Goal: Information Seeking & Learning: Find specific fact

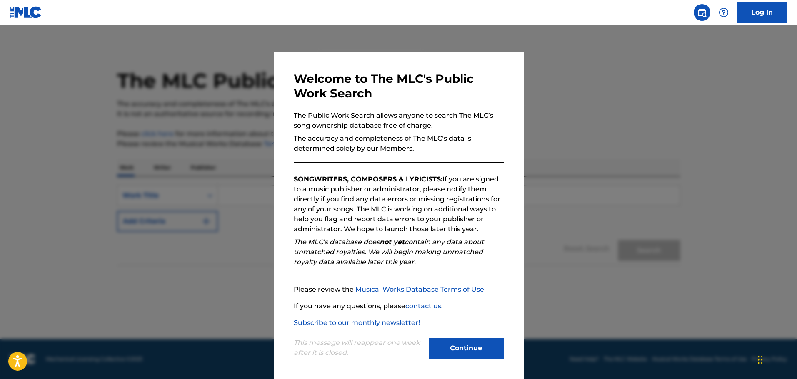
click at [466, 344] on button "Continue" at bounding box center [466, 348] width 75 height 21
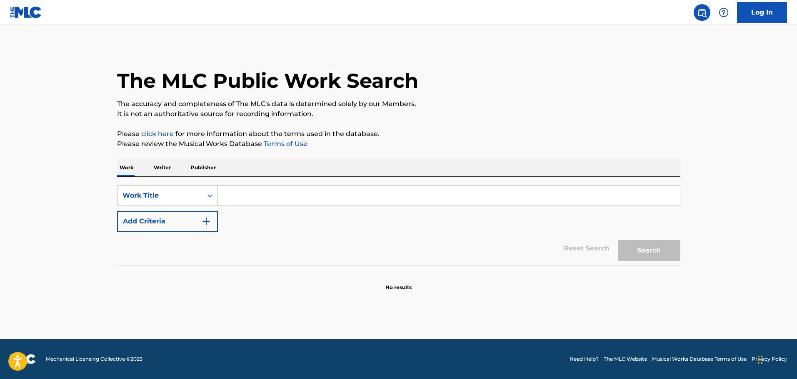
click at [182, 224] on button "Add Criteria" at bounding box center [167, 221] width 101 height 21
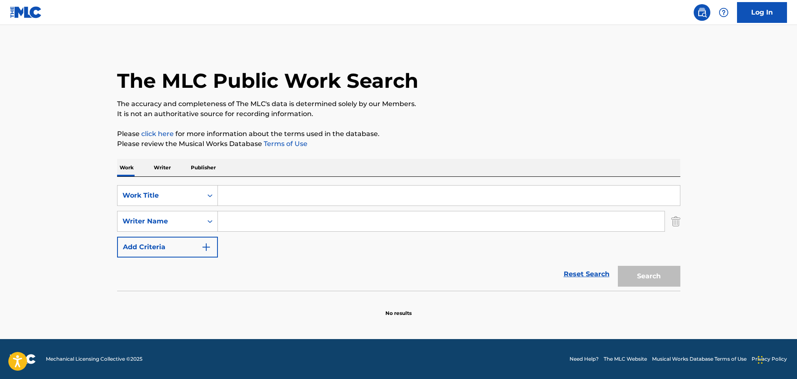
click at [232, 195] on input "Search Form" at bounding box center [449, 196] width 462 height 20
paste input "AL QUE ME SIGA"
type input "AL QUE ME SIGA"
click at [648, 277] on button "Search" at bounding box center [649, 276] width 62 height 21
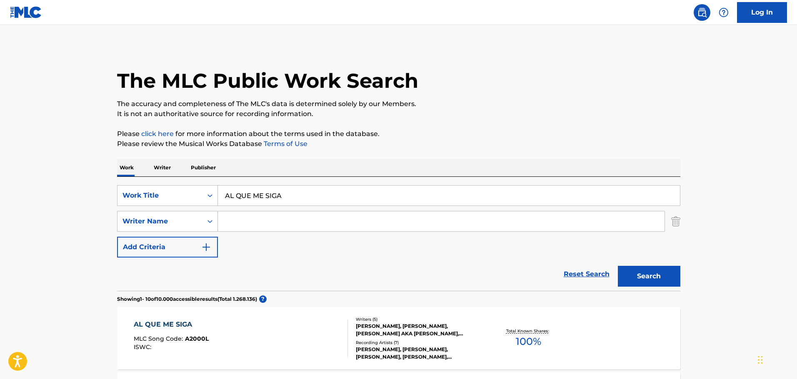
click at [239, 225] on input "Search Form" at bounding box center [441, 222] width 446 height 20
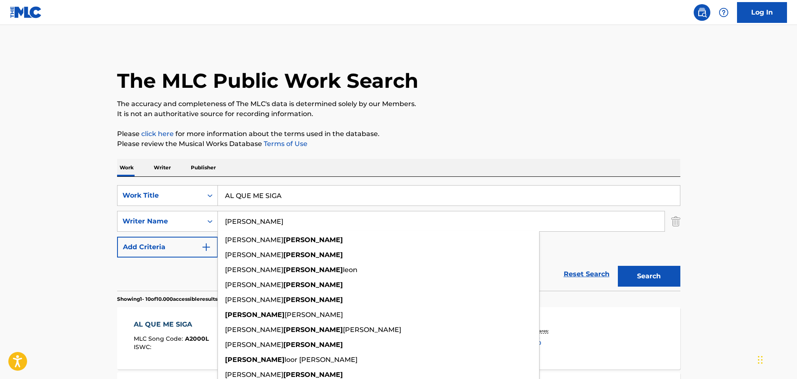
type input "[PERSON_NAME]"
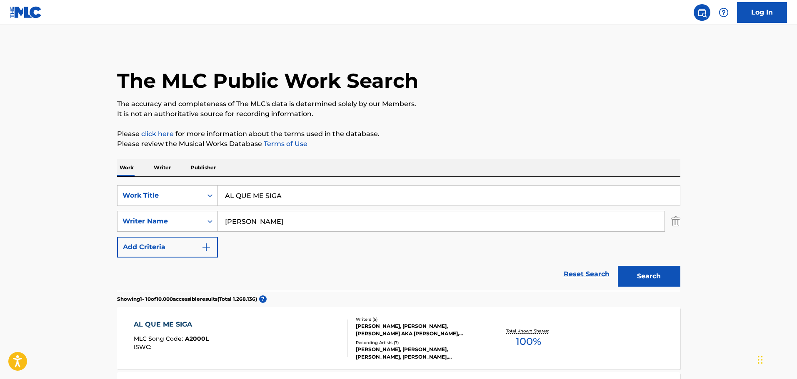
click at [649, 271] on button "Search" at bounding box center [649, 276] width 62 height 21
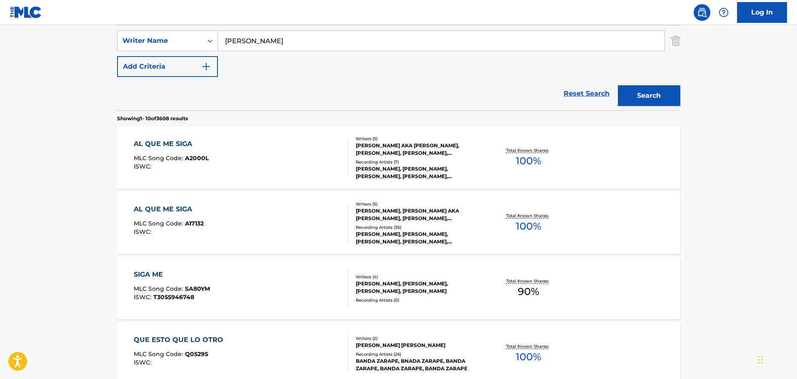
scroll to position [167, 0]
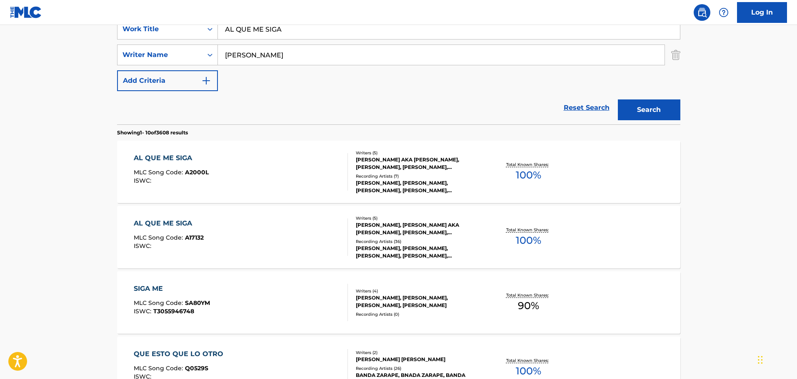
click at [254, 178] on div "AL QUE ME SIGA MLC Song Code : A2000L ISWC :" at bounding box center [241, 171] width 214 height 37
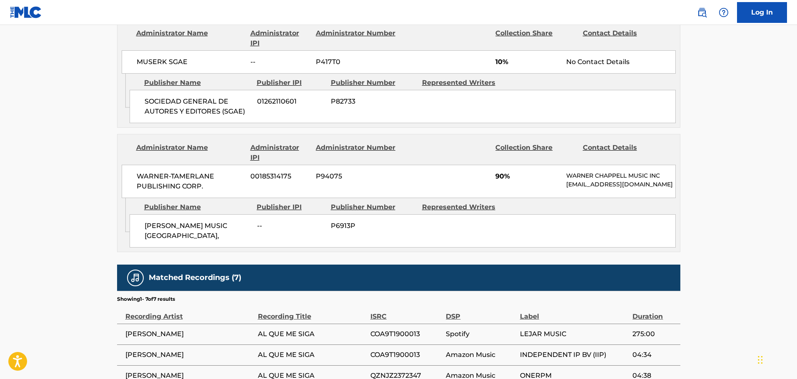
scroll to position [458, 0]
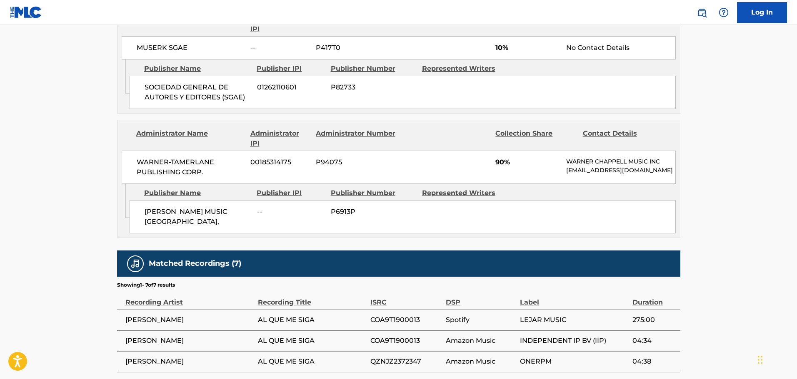
scroll to position [167, 0]
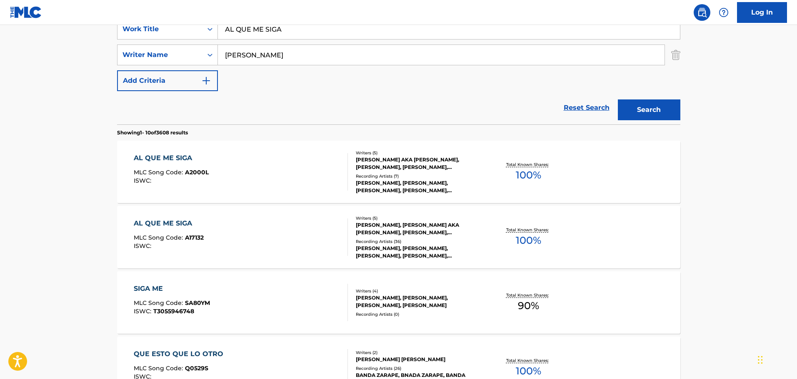
click at [260, 231] on div "AL QUE ME SIGA MLC Song Code : A17132 ISWC :" at bounding box center [241, 237] width 214 height 37
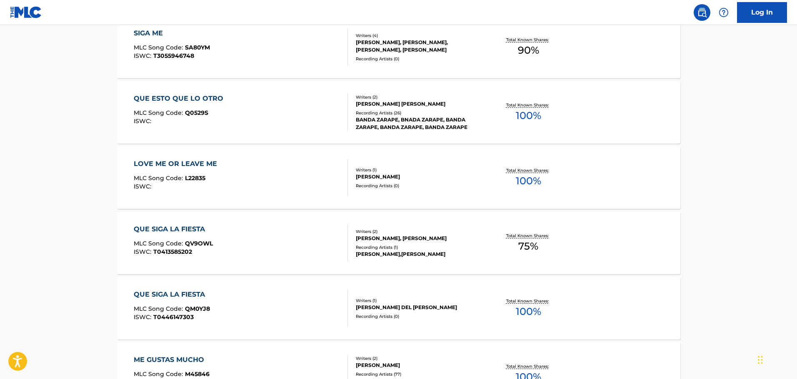
scroll to position [167, 0]
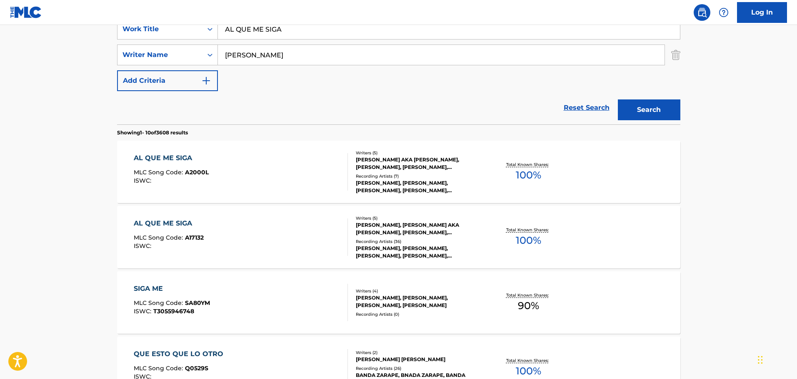
click at [240, 183] on div "AL QUE ME SIGA MLC Song Code : A2000L ISWC :" at bounding box center [241, 171] width 214 height 37
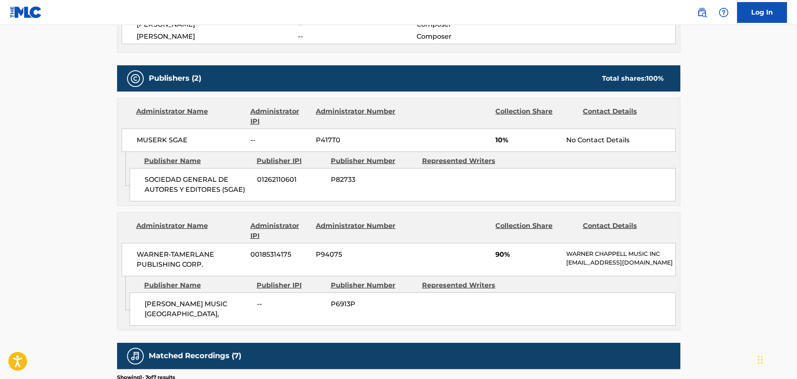
scroll to position [375, 0]
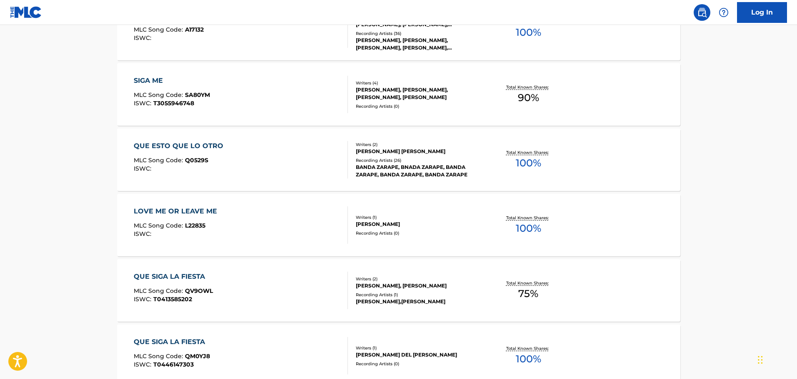
scroll to position [167, 0]
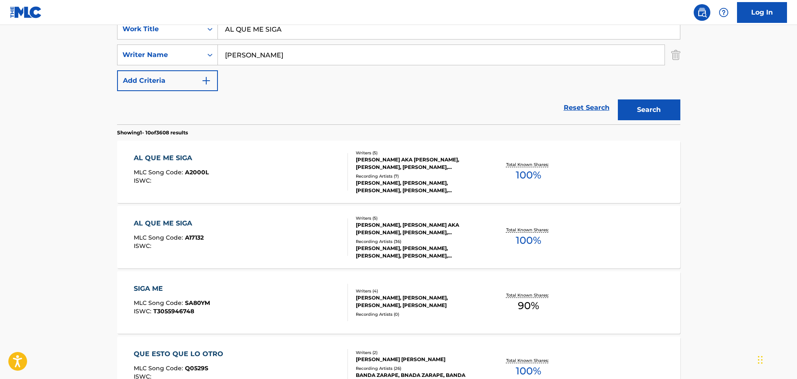
click at [261, 243] on div "AL QUE ME SIGA MLC Song Code : A17132 ISWC :" at bounding box center [241, 237] width 214 height 37
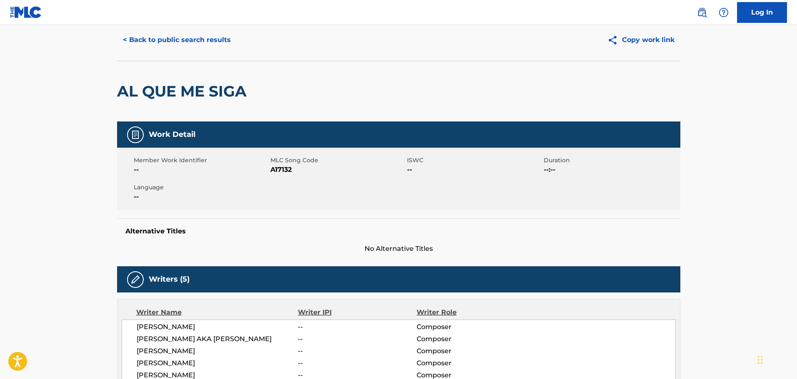
scroll to position [42, 0]
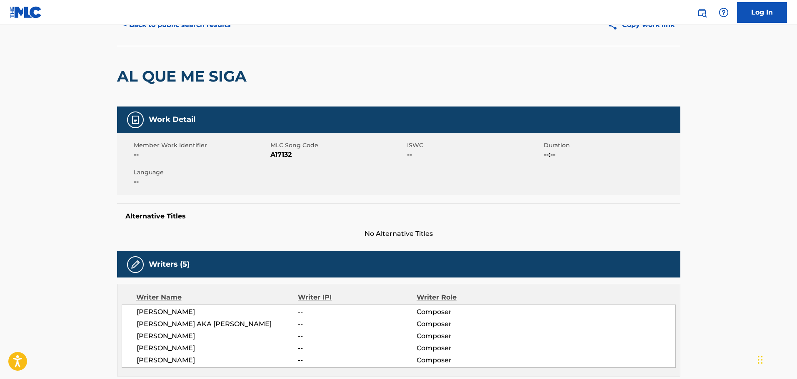
scroll to position [167, 0]
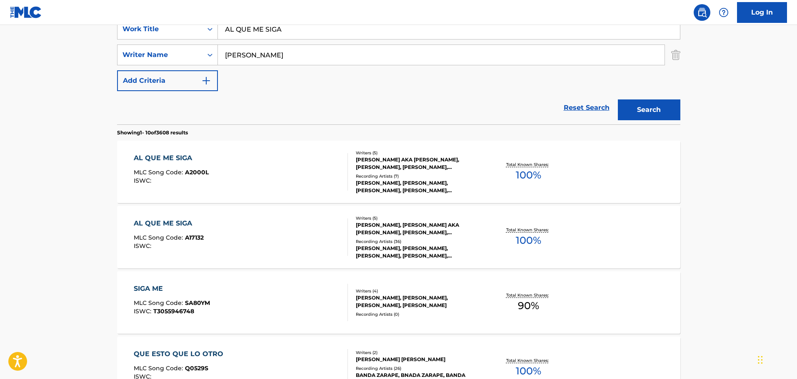
click at [267, 173] on div "AL QUE ME SIGA MLC Song Code : A2000L ISWC :" at bounding box center [241, 171] width 214 height 37
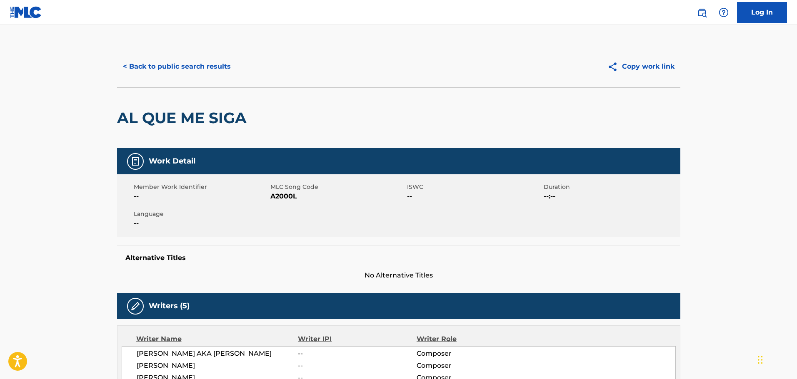
click at [276, 195] on span "A2000L" at bounding box center [337, 197] width 135 height 10
copy span "A2000L"
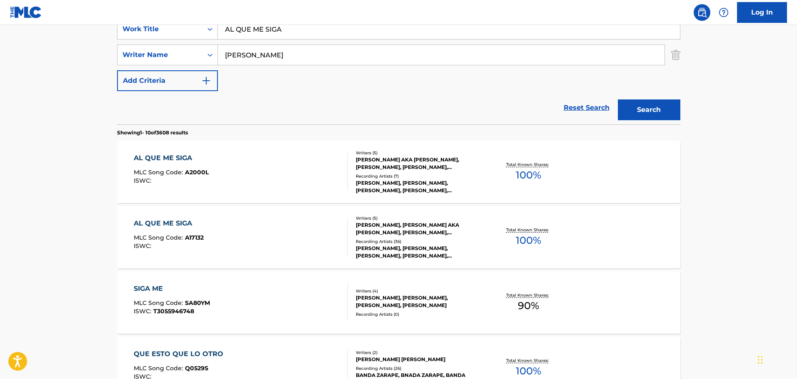
click at [214, 172] on div "AL QUE ME SIGA MLC Song Code : A2000L ISWC :" at bounding box center [241, 171] width 214 height 37
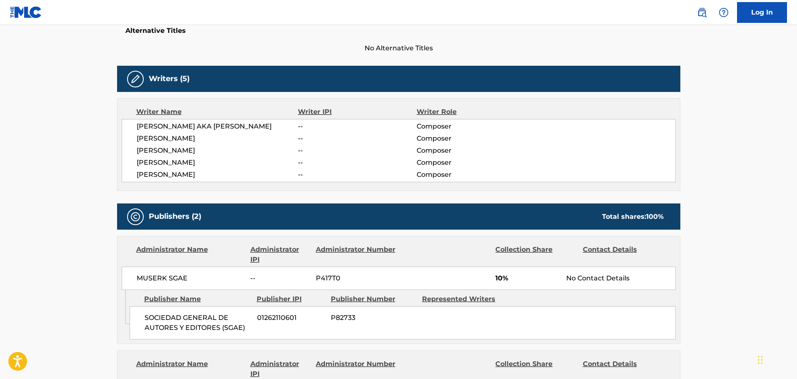
scroll to position [333, 0]
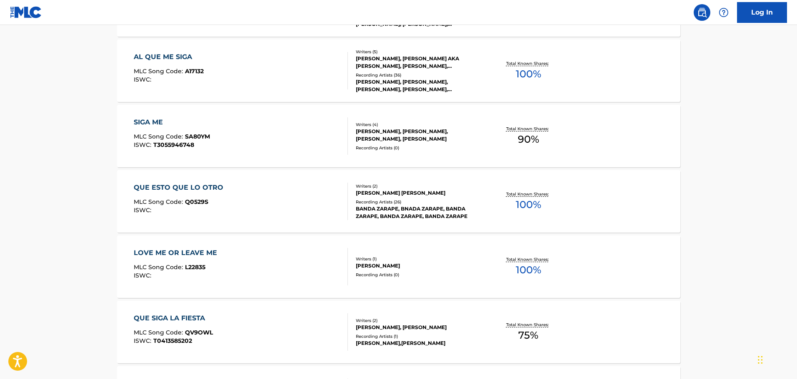
scroll to position [167, 0]
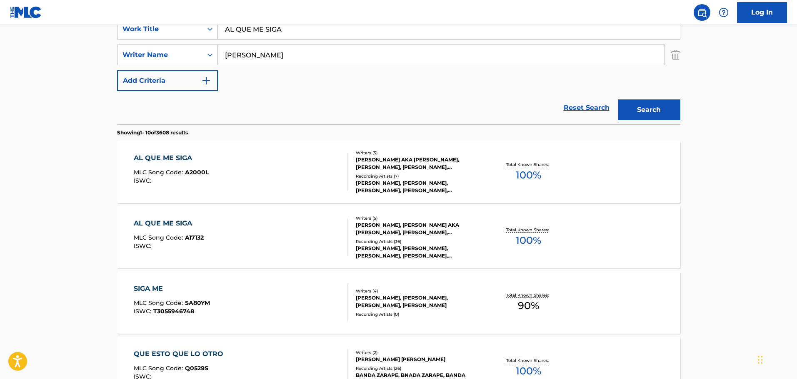
click at [290, 244] on div "AL QUE ME SIGA MLC Song Code : A17132 ISWC :" at bounding box center [241, 237] width 214 height 37
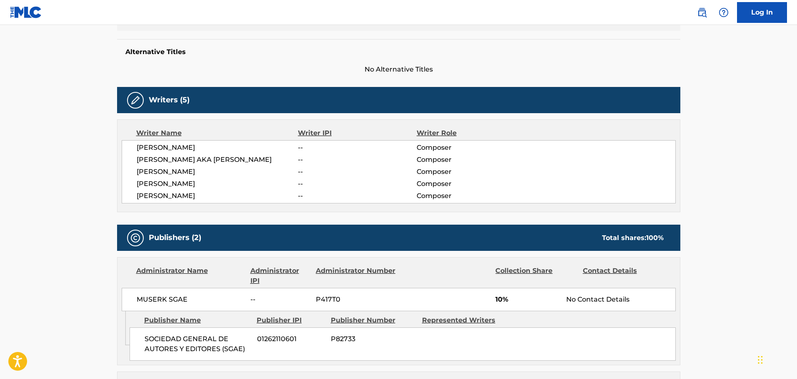
scroll to position [208, 0]
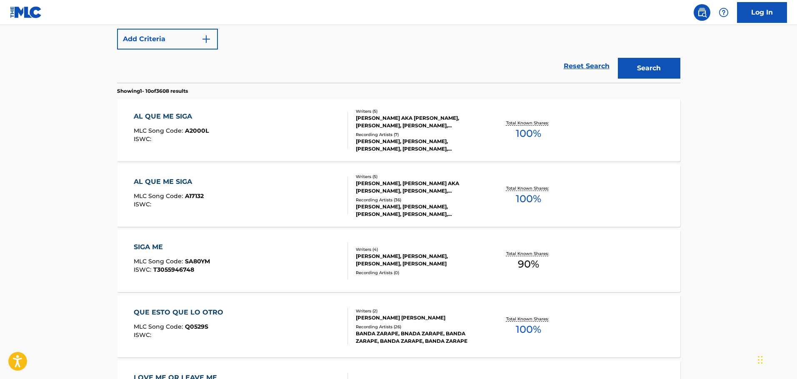
scroll to position [167, 0]
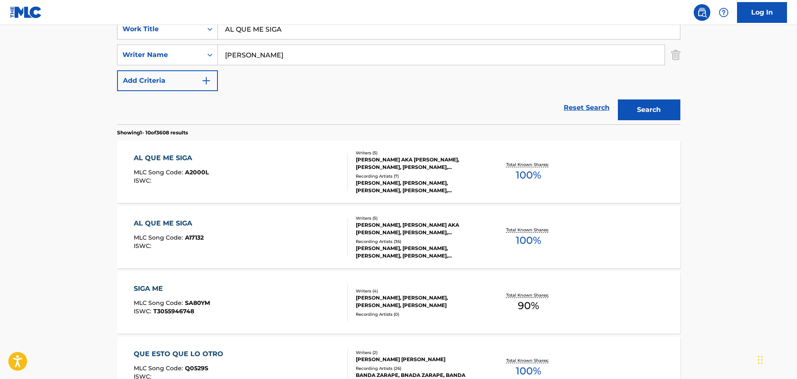
click at [248, 179] on div "AL QUE ME SIGA MLC Song Code : A2000L ISWC :" at bounding box center [241, 171] width 214 height 37
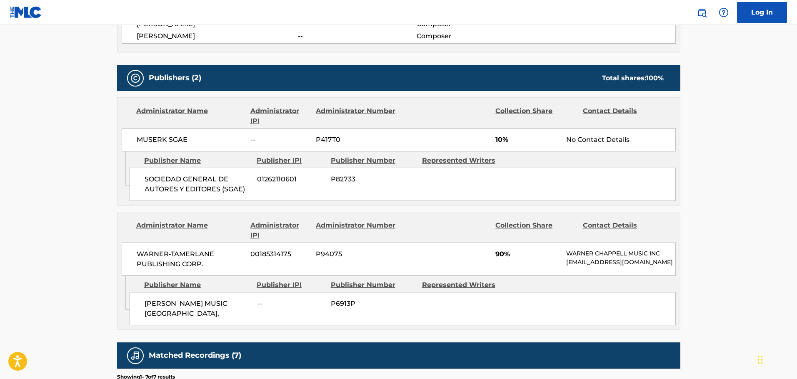
scroll to position [375, 0]
